Goal: Information Seeking & Learning: Compare options

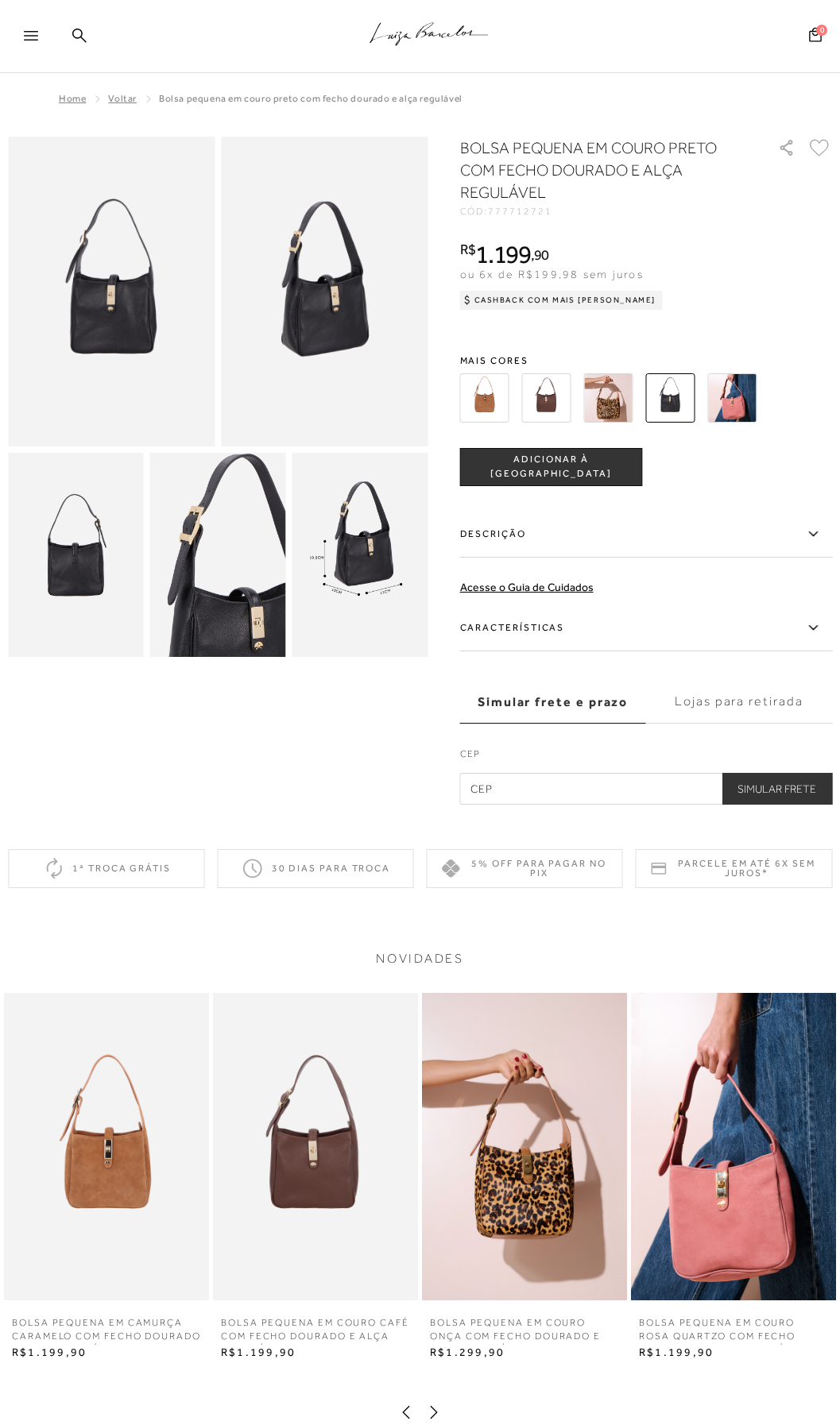
click at [545, 383] on img at bounding box center [547, 398] width 49 height 49
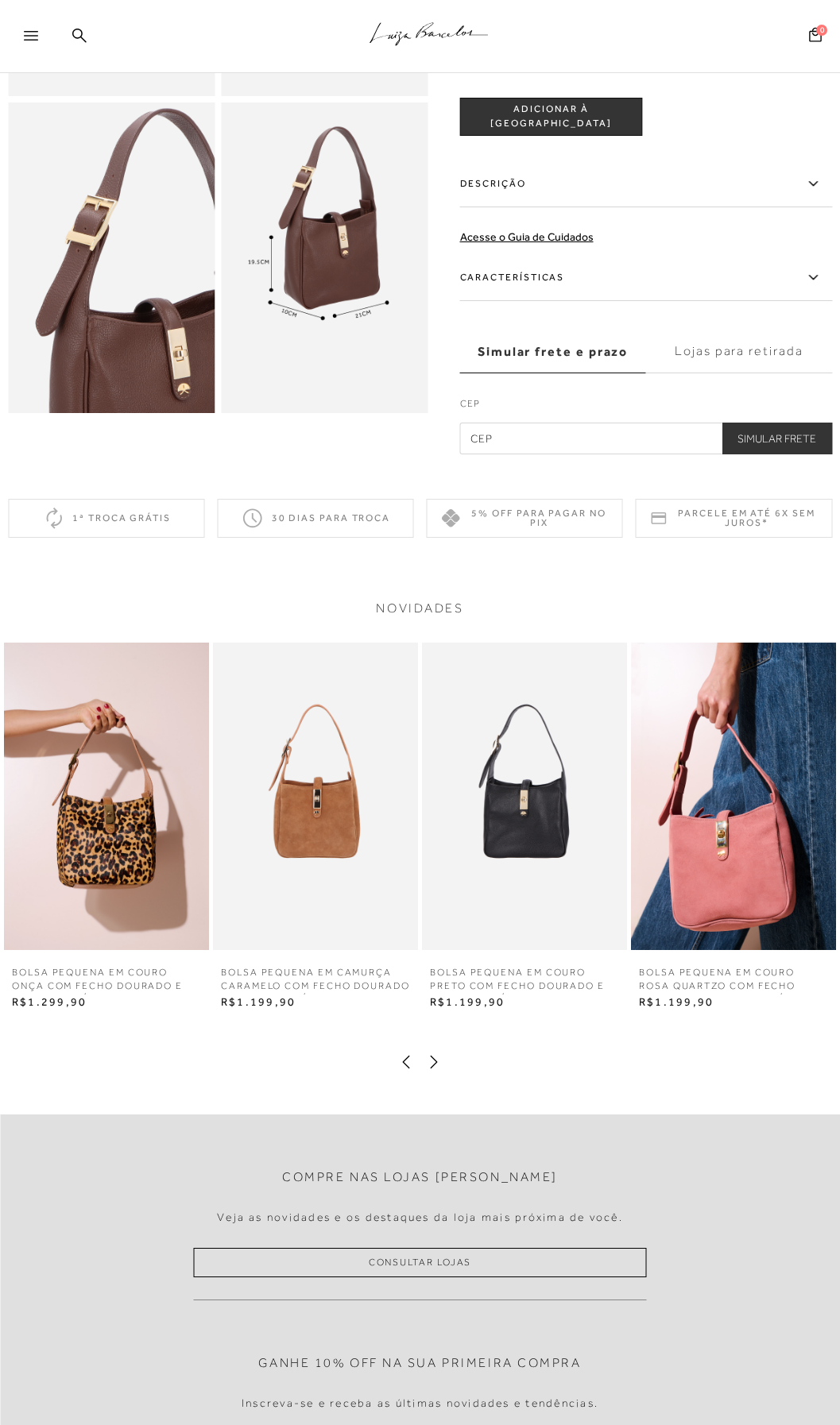
scroll to position [191, 0]
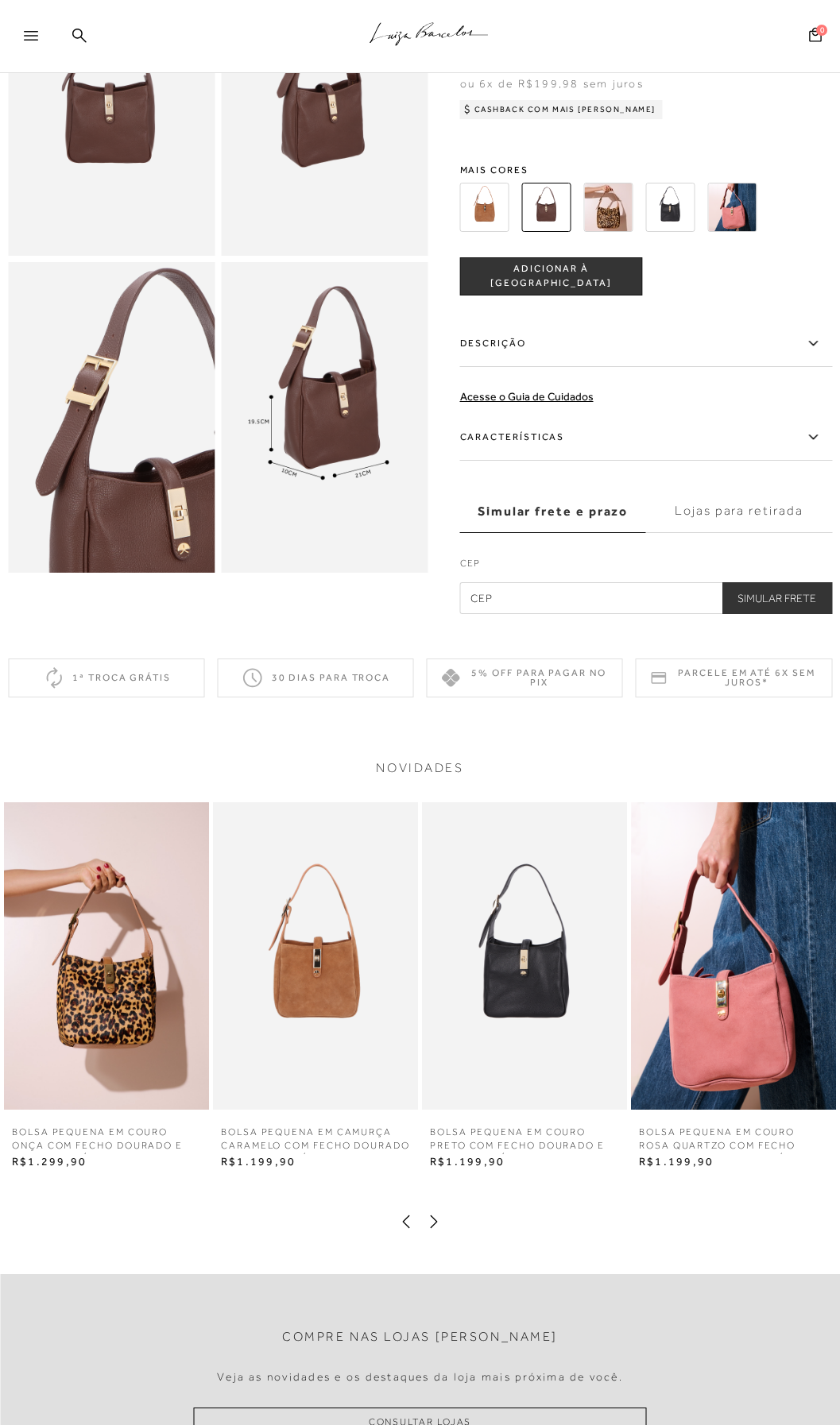
click at [465, 183] on img at bounding box center [485, 208] width 49 height 49
click at [481, 183] on img at bounding box center [485, 208] width 49 height 49
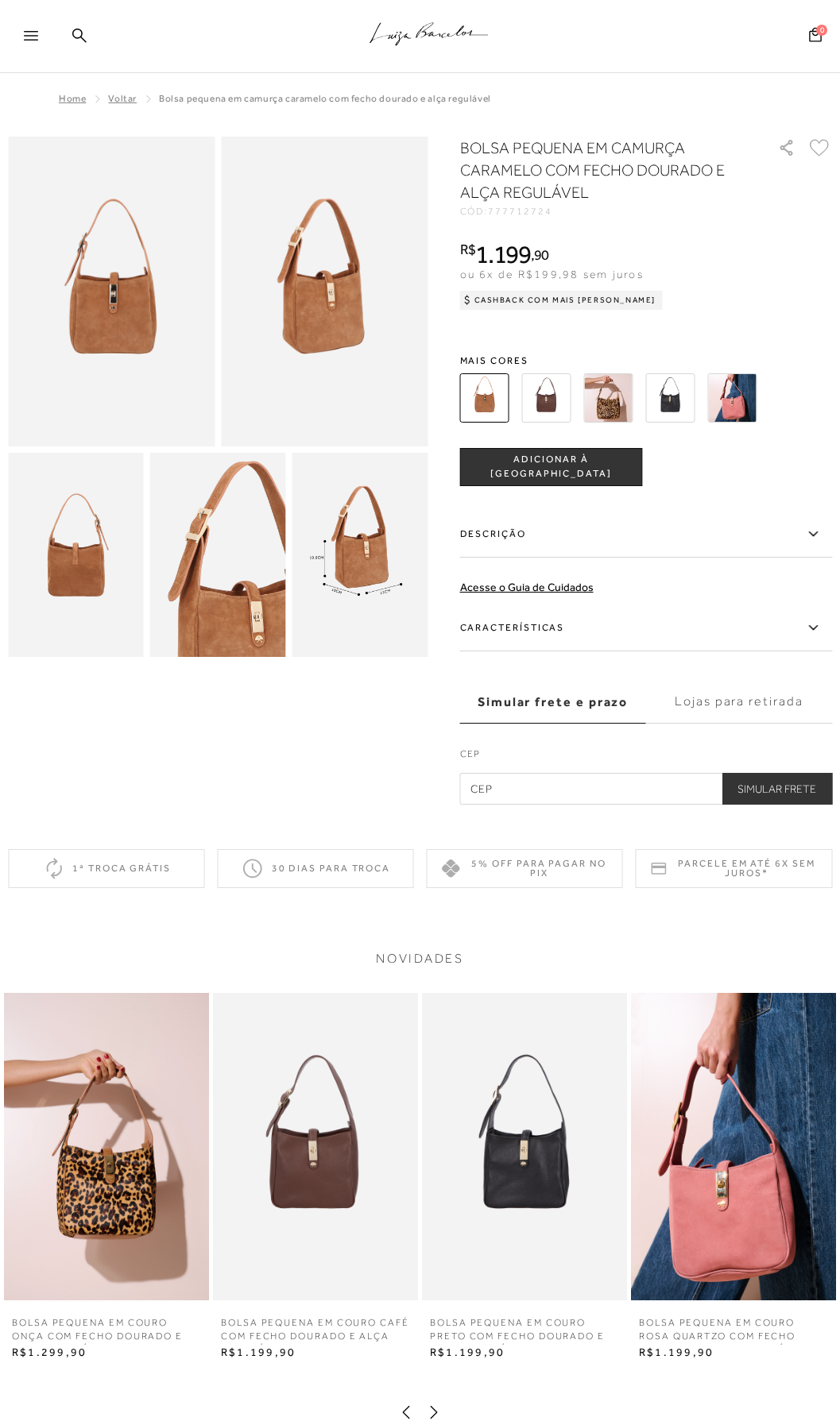
click at [603, 390] on img at bounding box center [609, 398] width 49 height 49
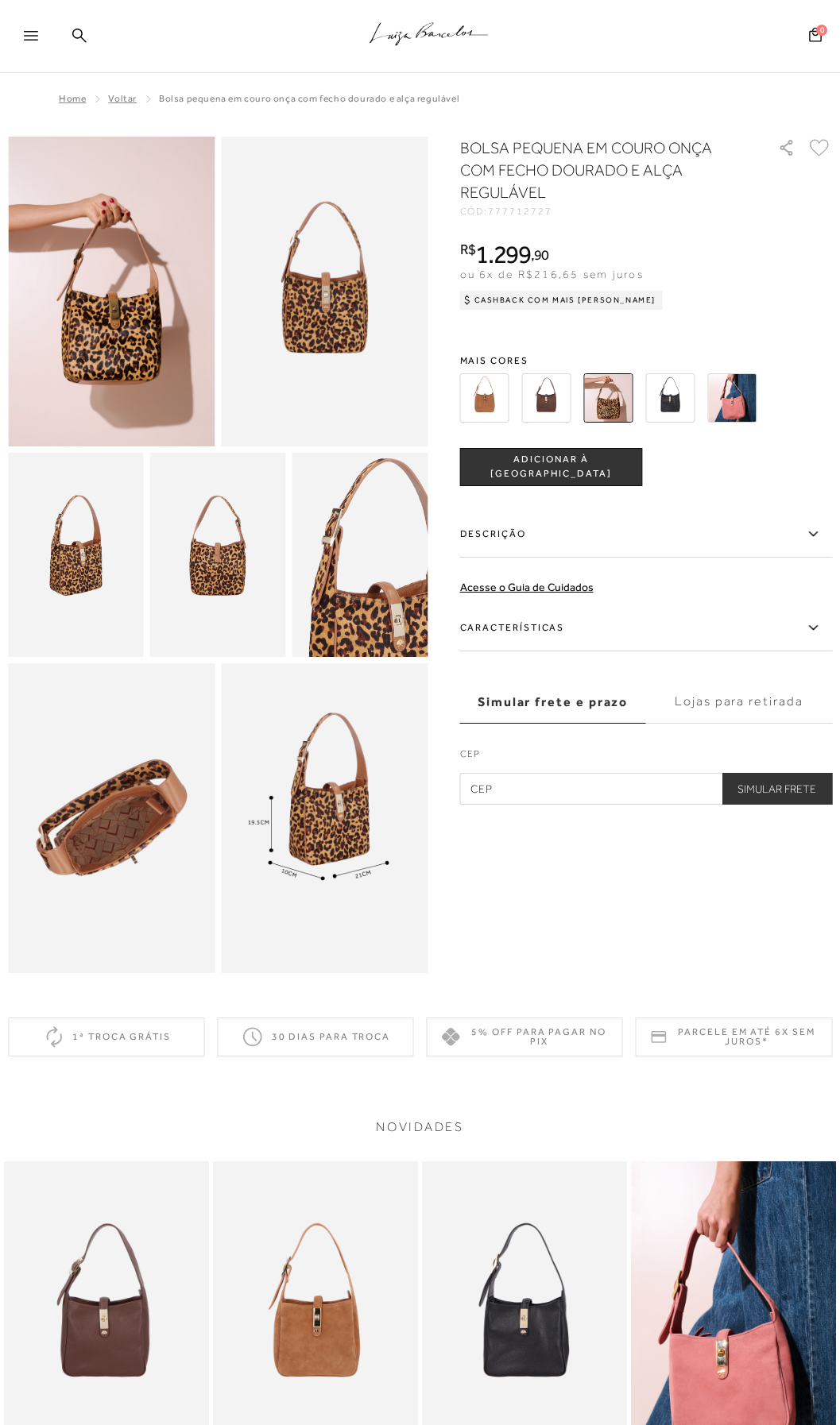
click at [88, 794] on img at bounding box center [111, 818] width 207 height 310
click at [663, 400] on img at bounding box center [670, 398] width 49 height 49
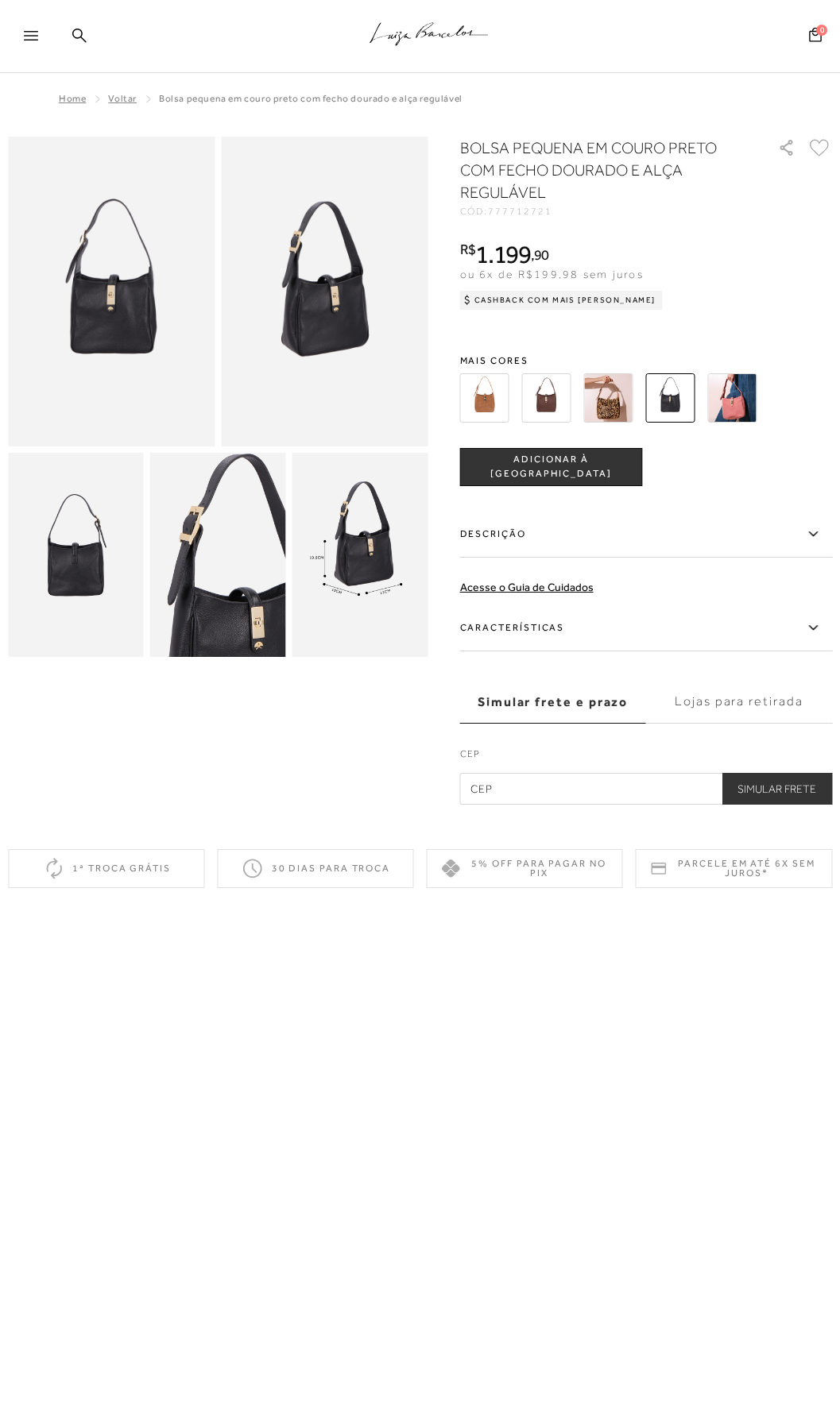
click at [722, 376] on img at bounding box center [732, 398] width 49 height 49
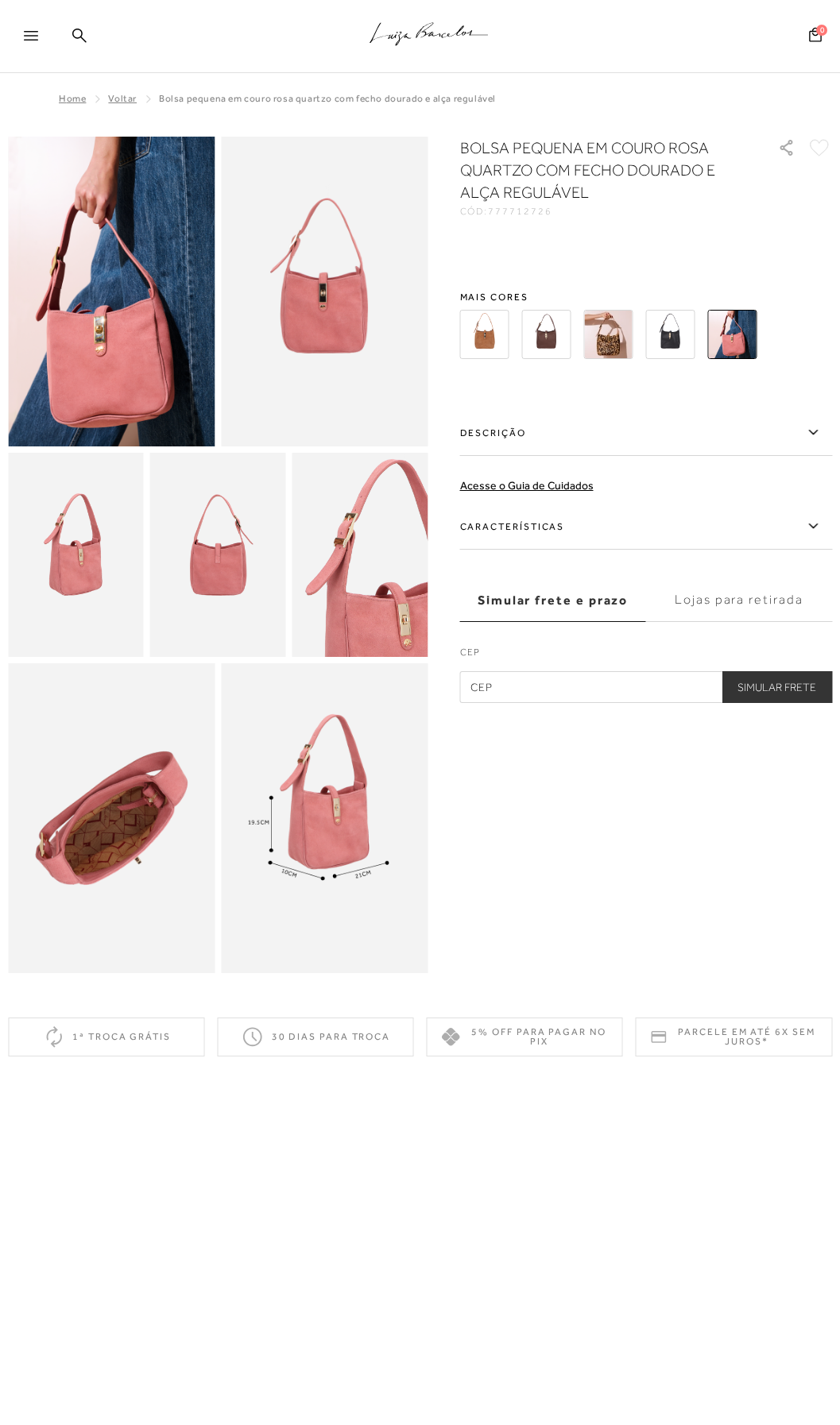
click at [737, 400] on div "BOLSA PEQUENA EM COURO ROSA QUARTZO COM FECHO DOURADO E ALÇA REGULÁVEL CÓD: 777…" at bounding box center [647, 420] width 373 height 566
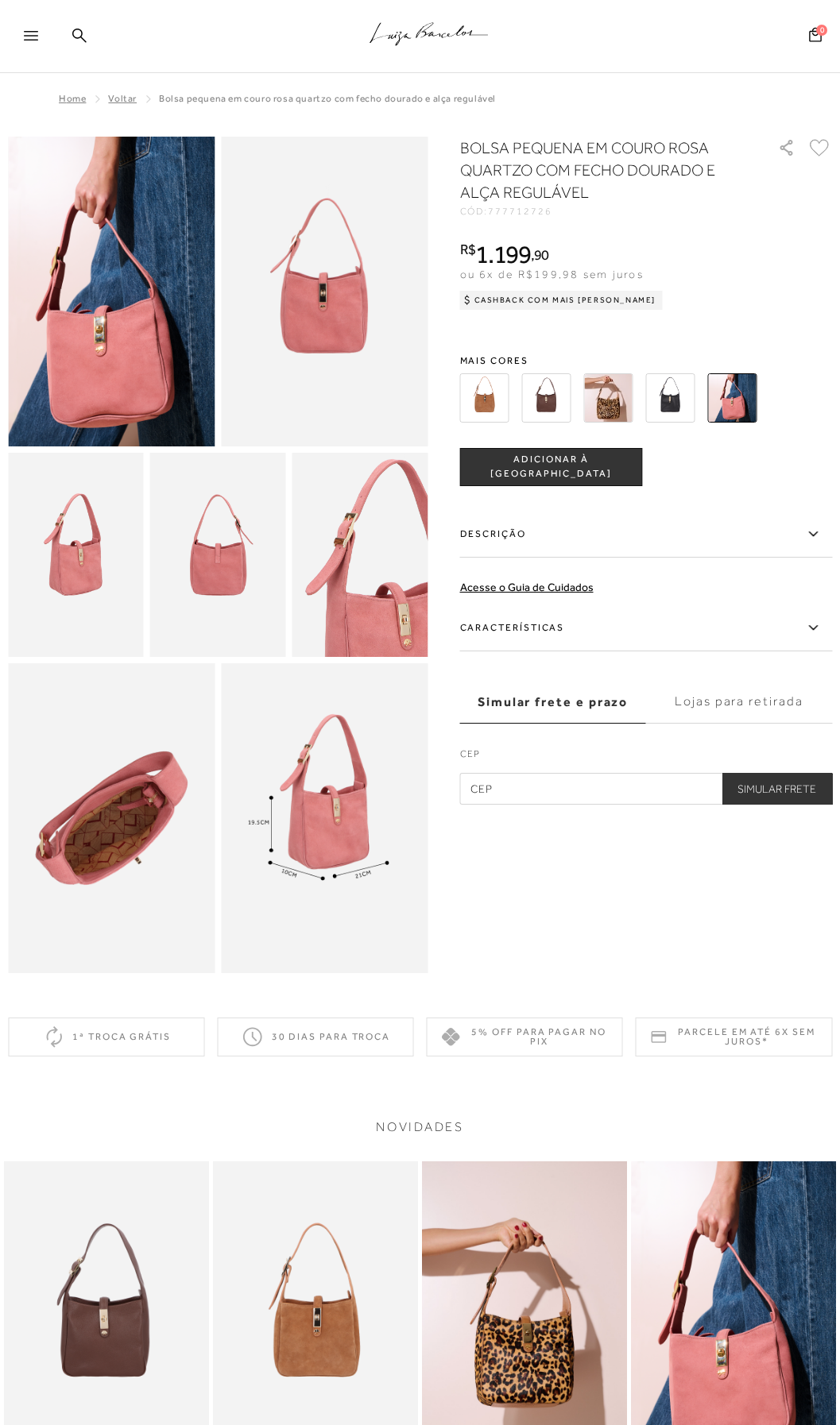
click at [559, 389] on img at bounding box center [547, 398] width 49 height 49
